Goal: Navigation & Orientation: Go to known website

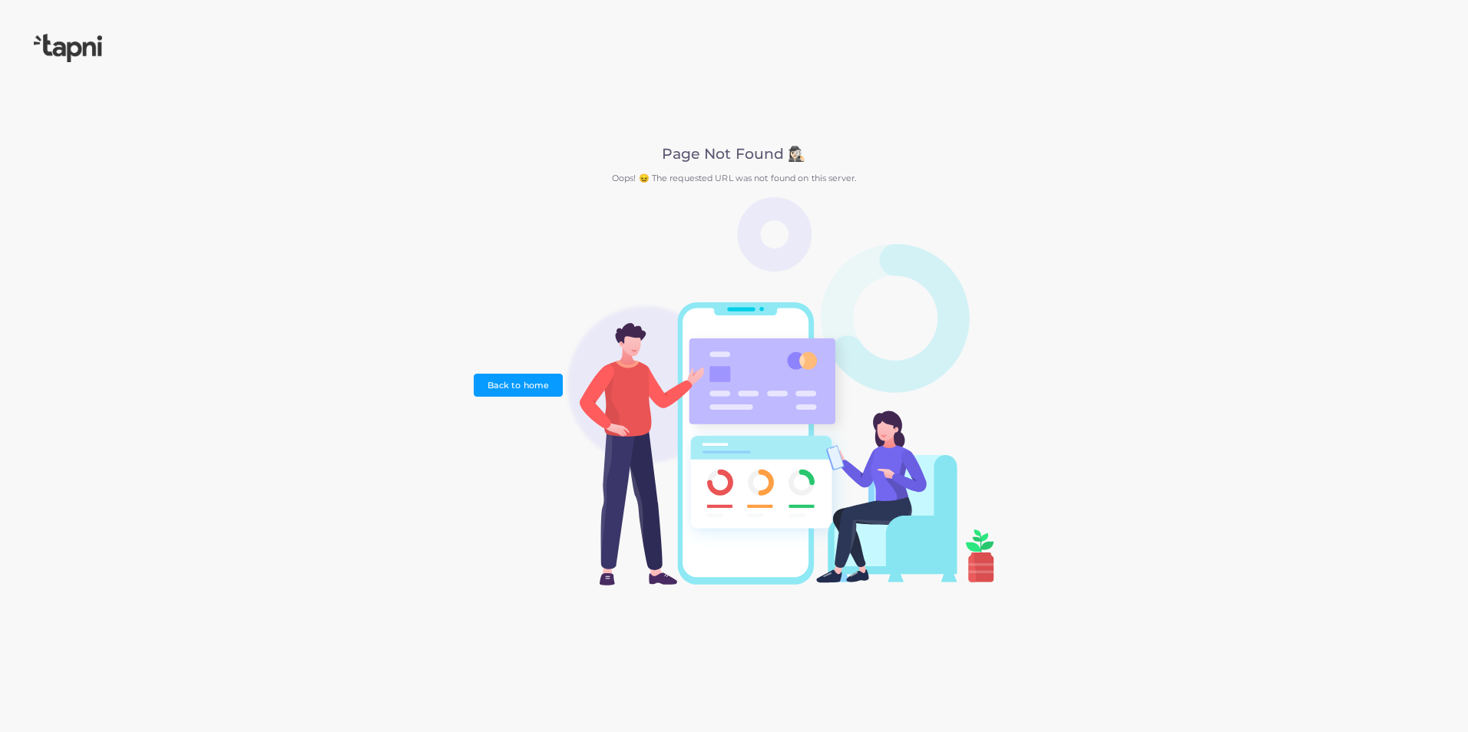
click at [506, 371] on div "Page Not Found 🕵🏻‍♀️ Oops! 😖 The requested URL was not found on this server. Ba…" at bounding box center [734, 366] width 520 height 441
click at [492, 392] on link "Back to home" at bounding box center [518, 385] width 88 height 23
click at [536, 392] on link "Back to home" at bounding box center [518, 385] width 88 height 23
